Goal: Navigation & Orientation: Find specific page/section

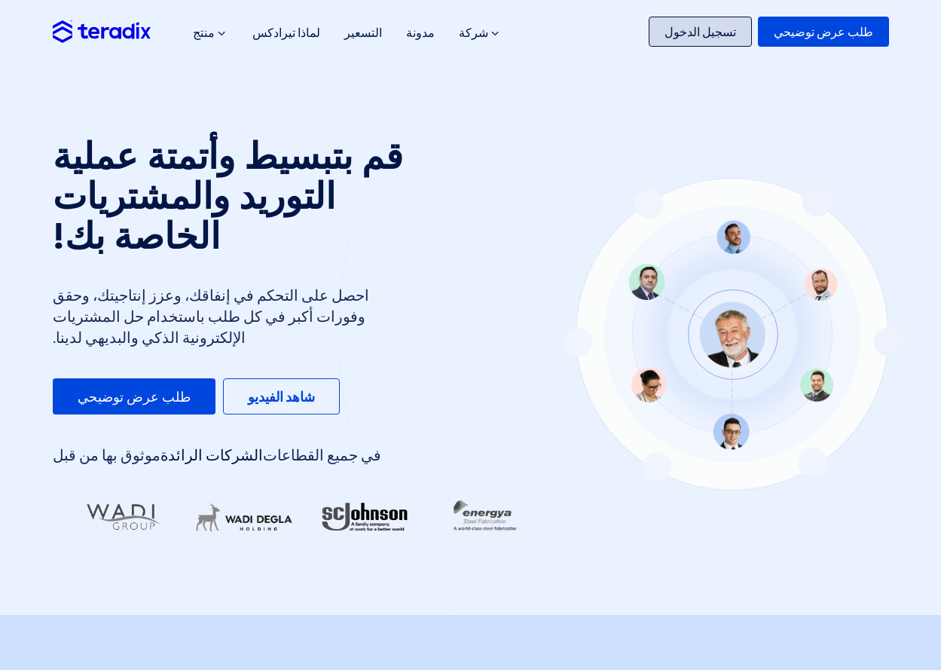
click at [698, 31] on font "تسجيل الدخول" at bounding box center [701, 32] width 72 height 16
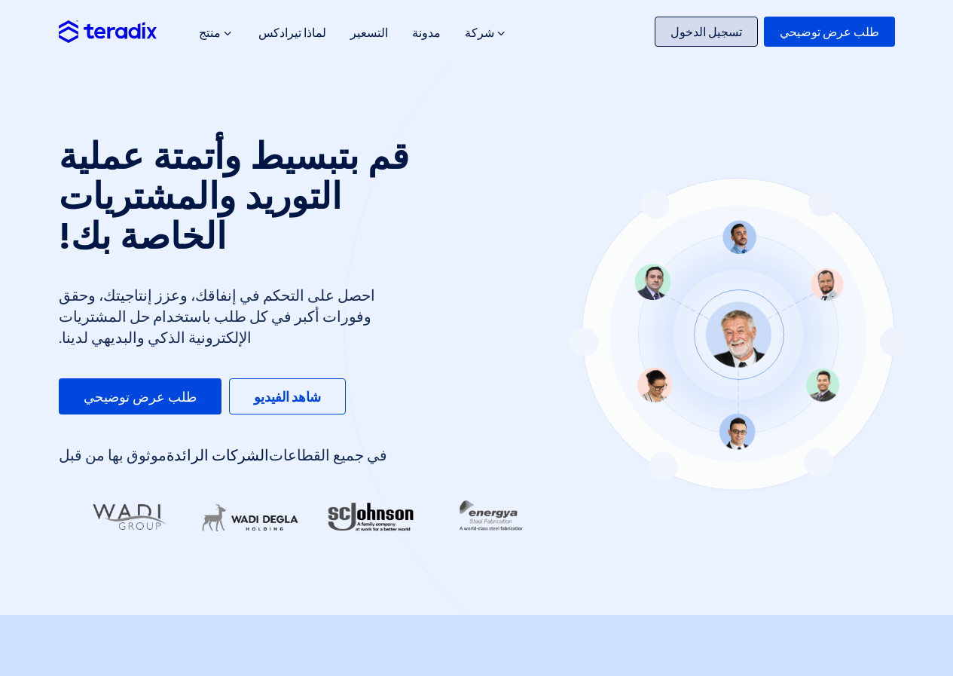
click at [837, 39] on font "طلب عرض توضيحي" at bounding box center [829, 32] width 99 height 16
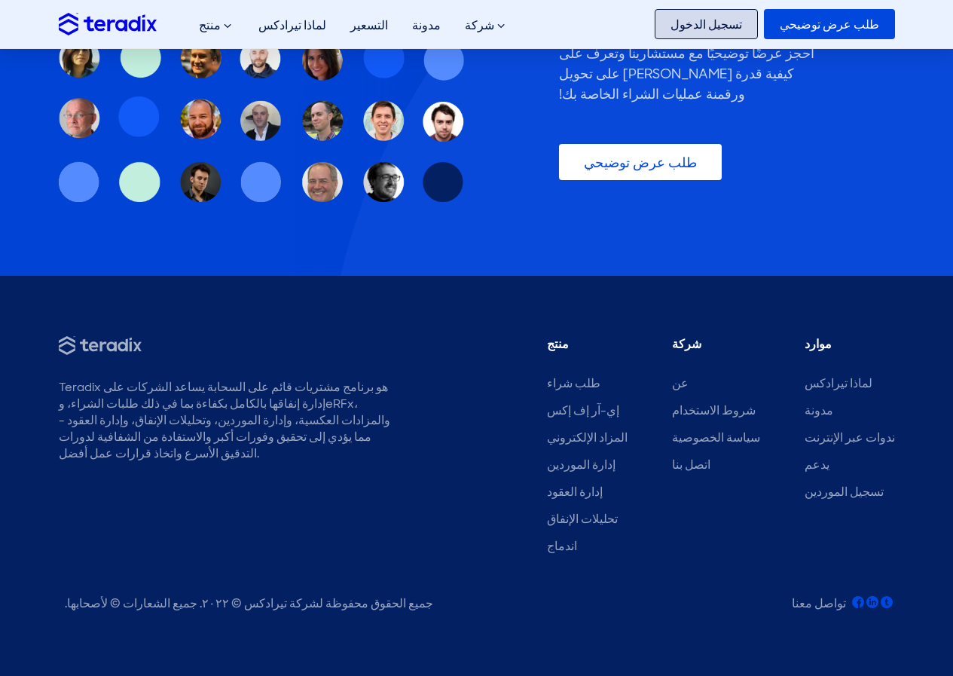
scroll to position [4479, 0]
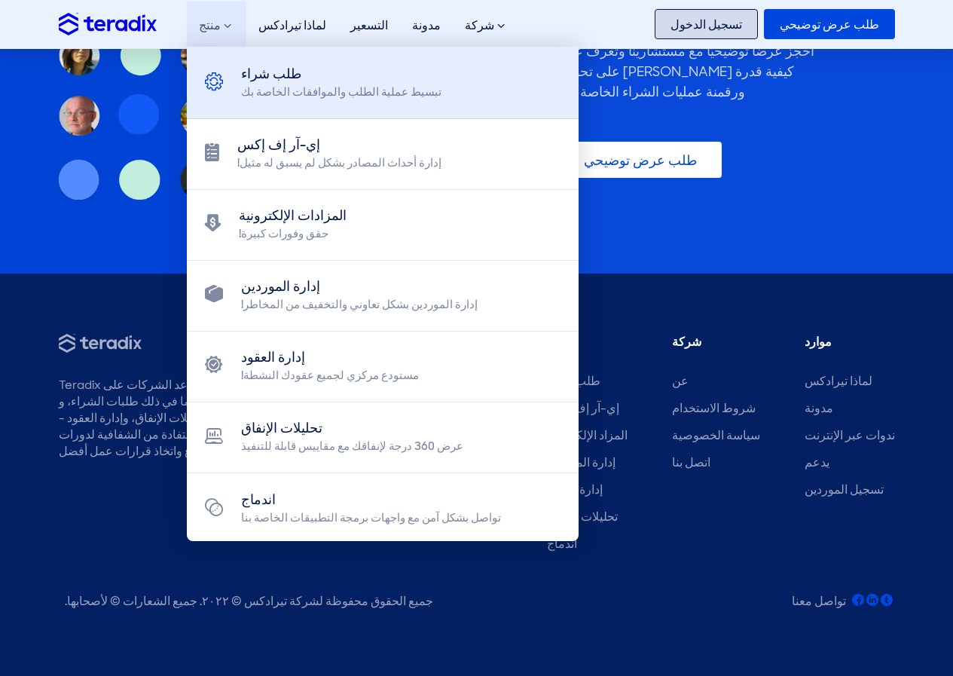
click at [357, 83] on div "طلب شراء" at bounding box center [341, 74] width 200 height 20
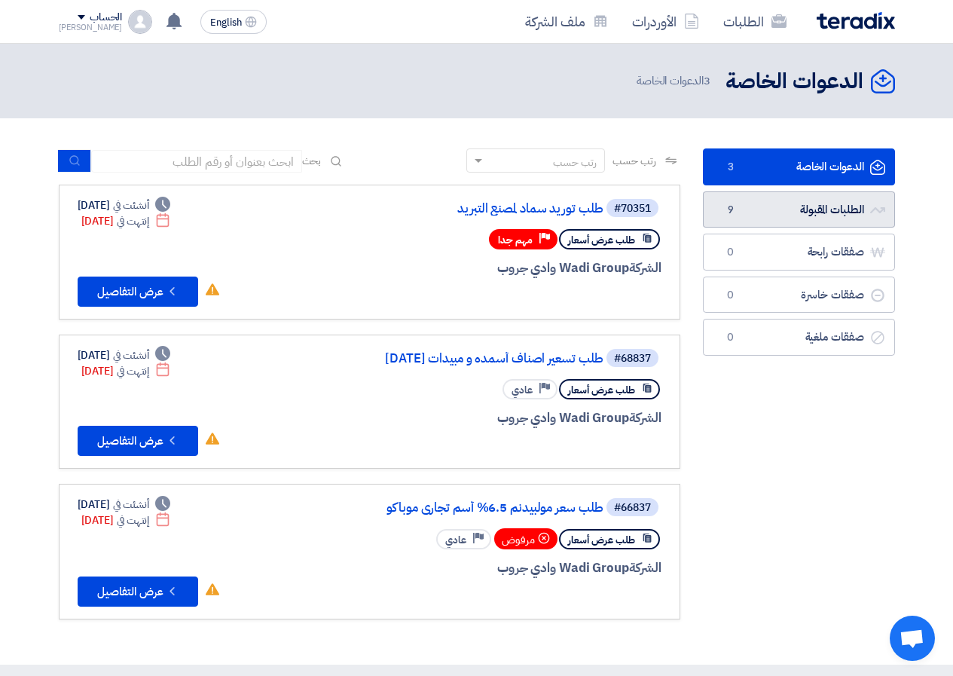
click at [751, 205] on link "الطلبات المقبولة الطلبات المقبولة 9" at bounding box center [799, 209] width 192 height 37
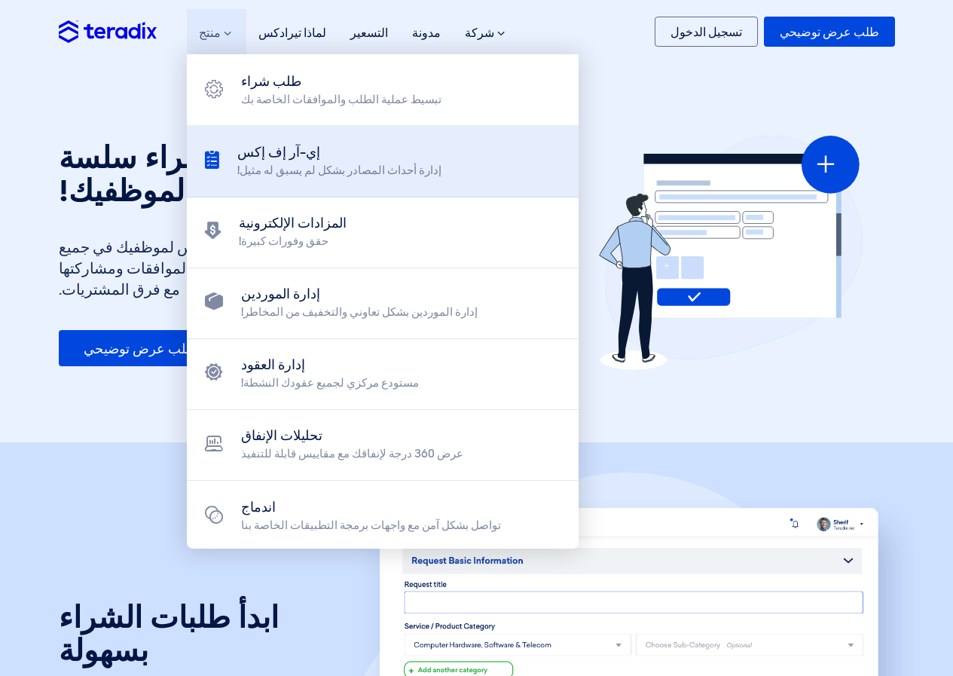
click at [317, 146] on div "إي-آر إف إكس" at bounding box center [339, 152] width 204 height 20
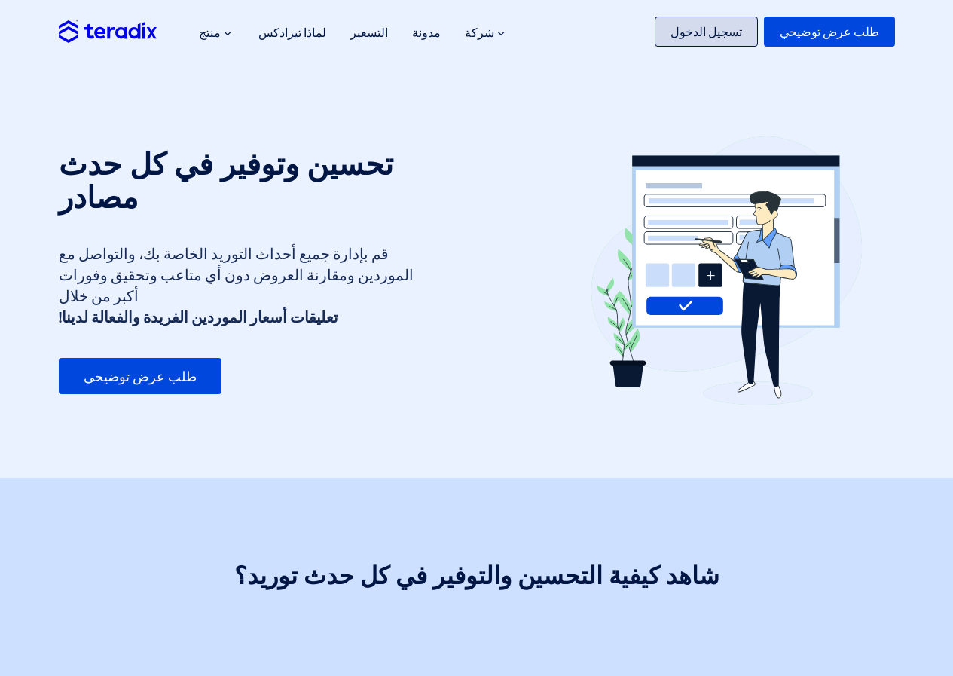
click at [690, 22] on link "تسجيل الدخول" at bounding box center [706, 32] width 103 height 30
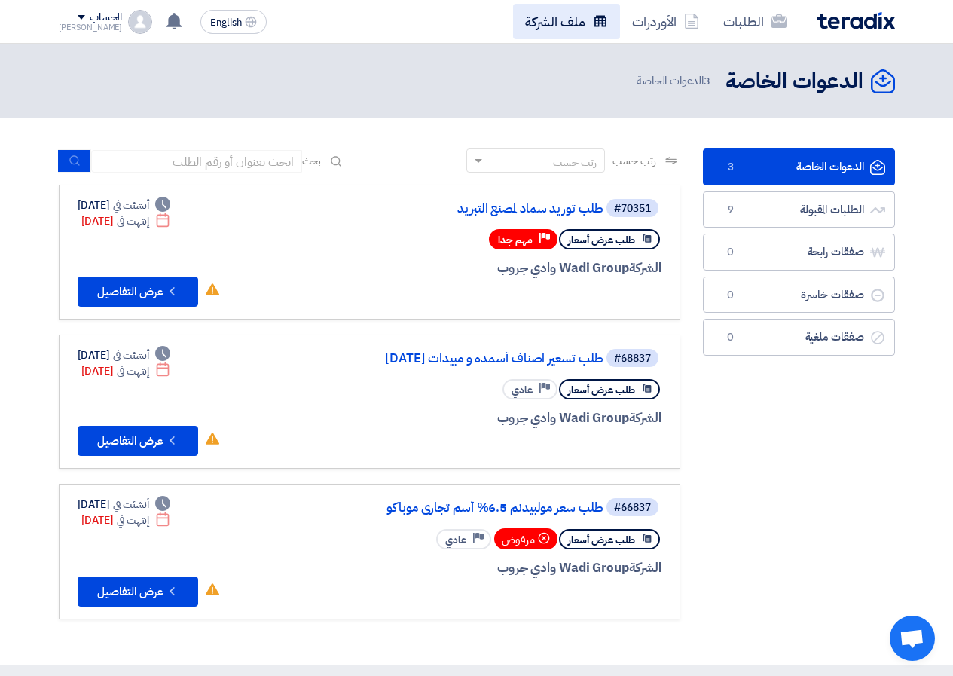
click at [571, 28] on link "ملف الشركة" at bounding box center [566, 21] width 107 height 35
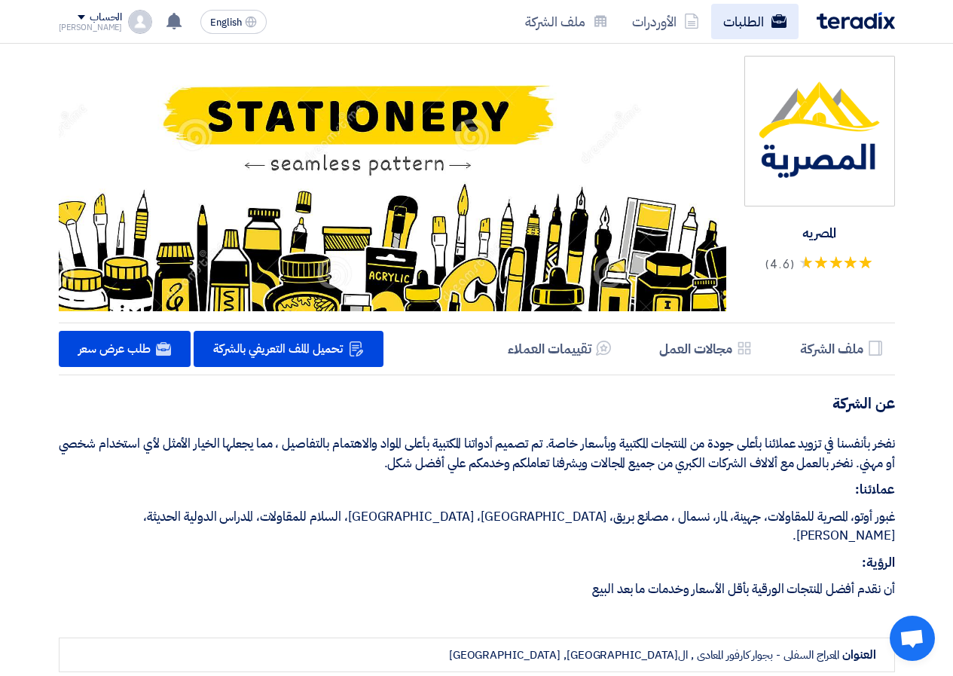
click at [724, 16] on link "الطلبات" at bounding box center [754, 21] width 87 height 35
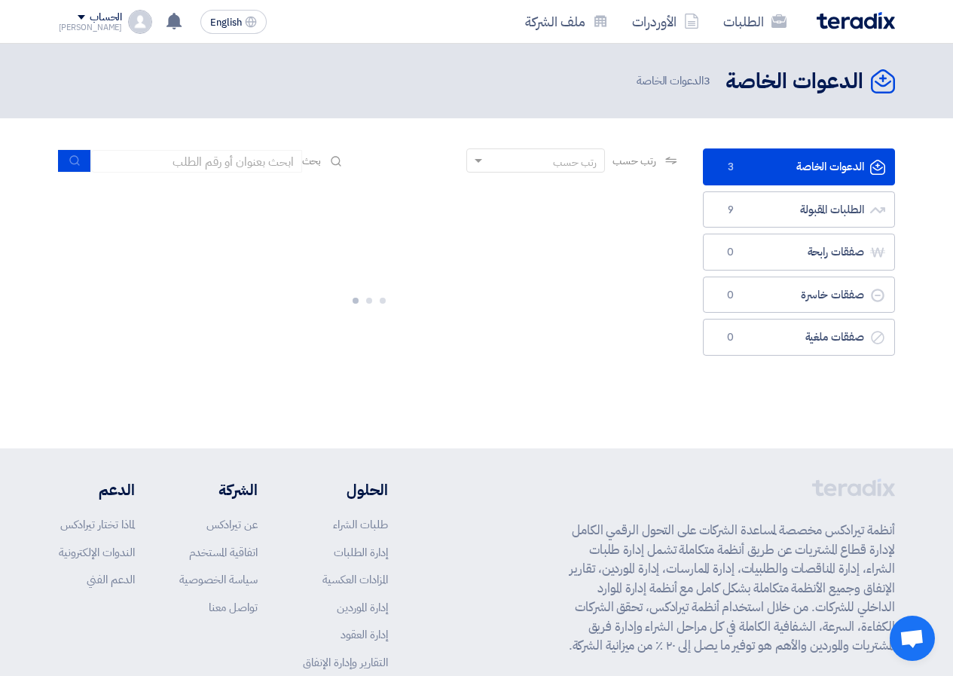
click at [128, 25] on img at bounding box center [140, 22] width 24 height 24
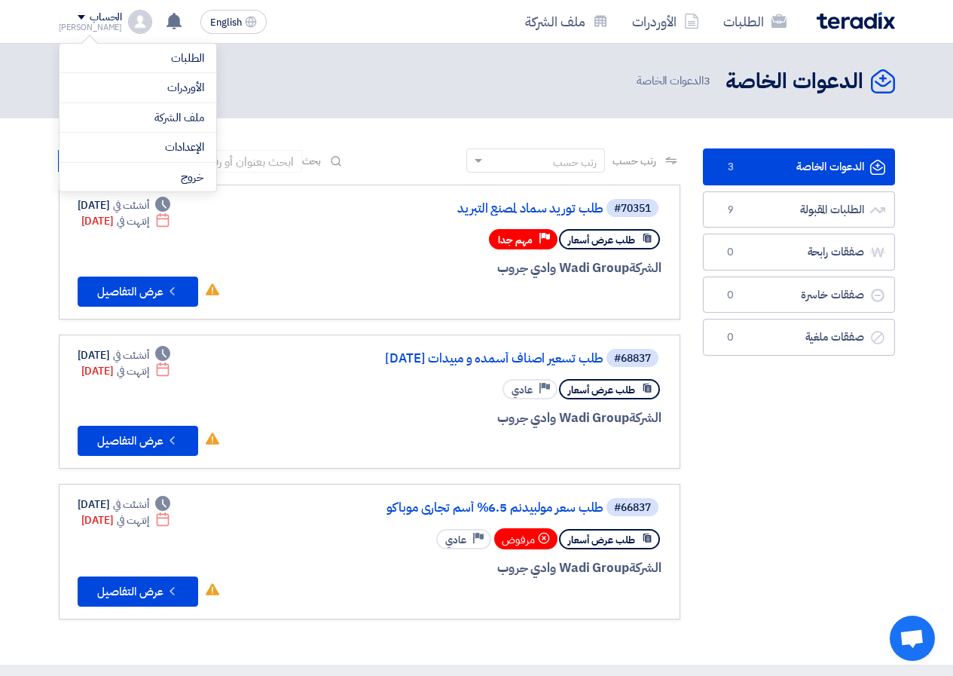
click at [128, 25] on img at bounding box center [140, 22] width 24 height 24
